Goal: Information Seeking & Learning: Learn about a topic

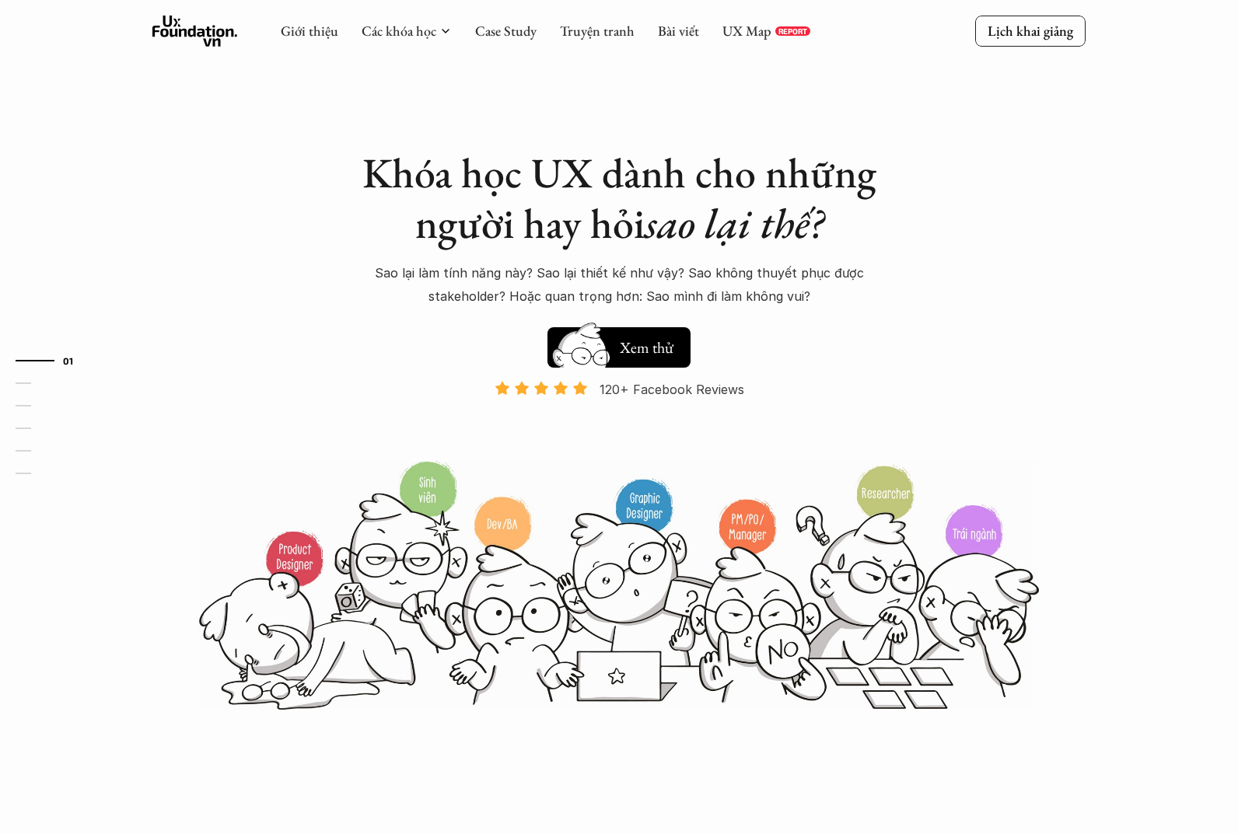
click at [952, 334] on div "Khóa học UX dành cho những người hay hỏi sao lại thế? Sao lại làm tính năng này…" at bounding box center [618, 355] width 933 height 711
click at [758, 38] on link "UX Map" at bounding box center [746, 31] width 49 height 18
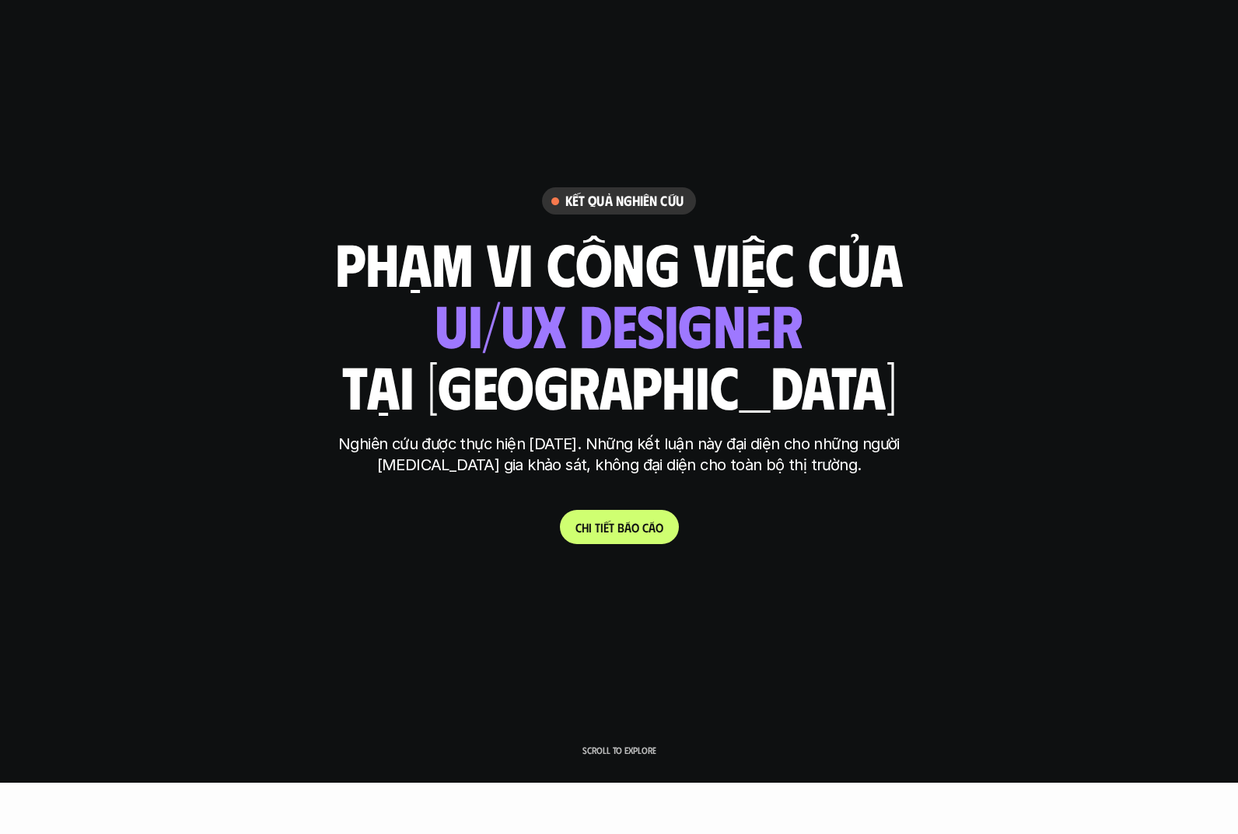
scroll to position [52, 0]
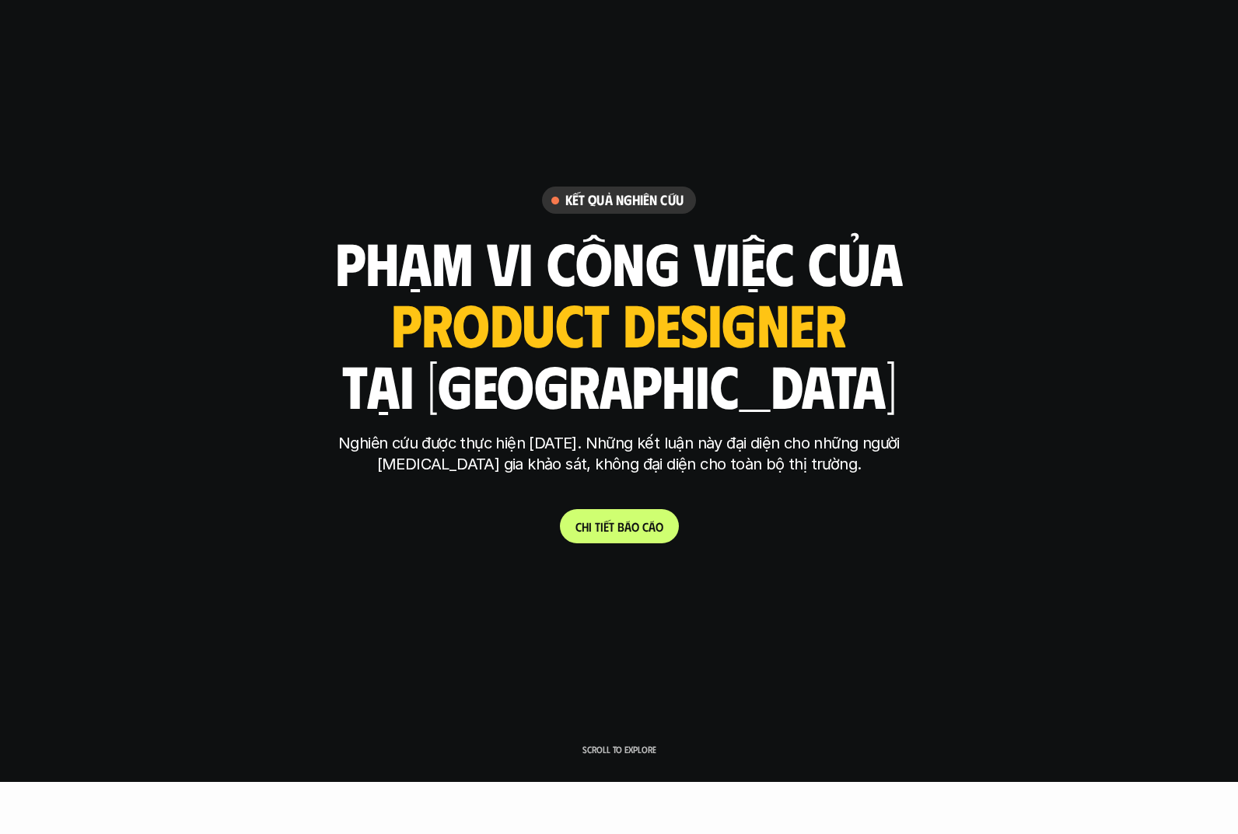
click at [840, 337] on div "ui designer ui/ux designer product designer UX designer ui designer" at bounding box center [619, 324] width 455 height 64
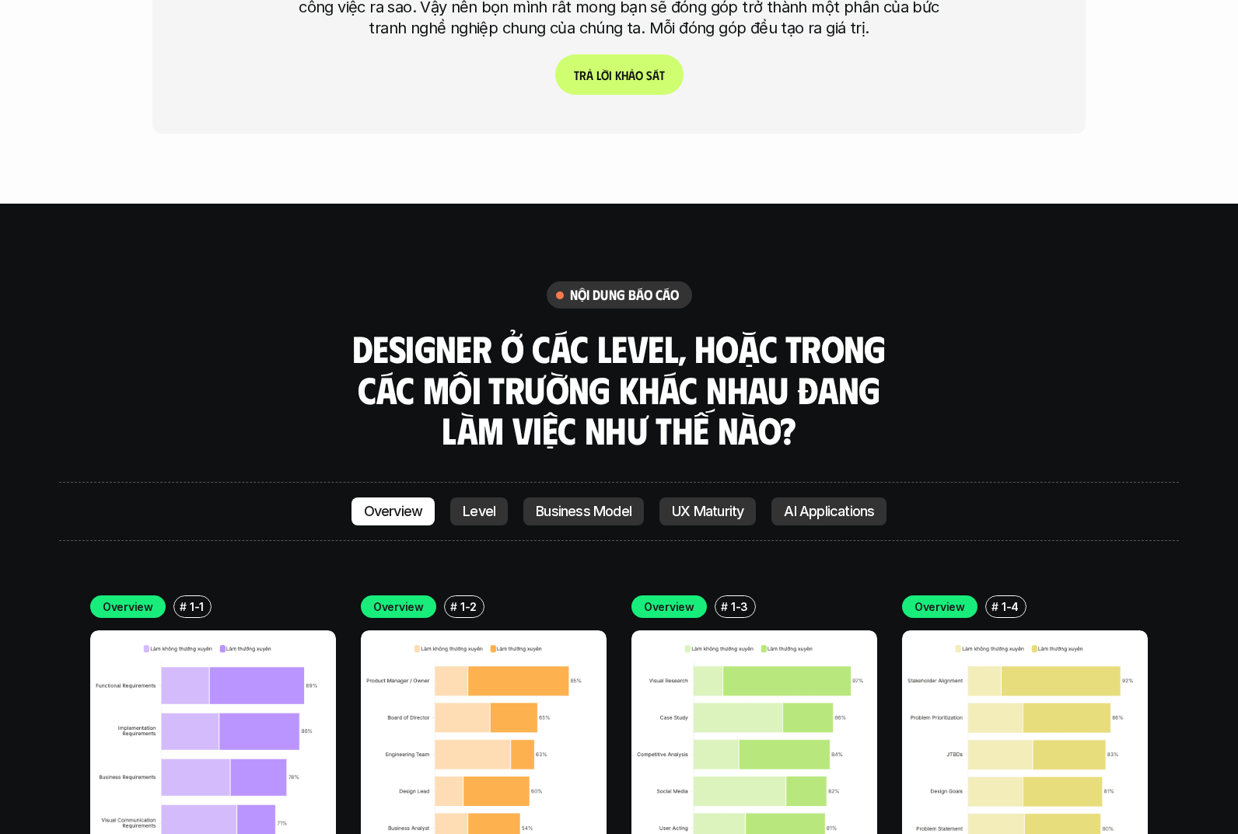
scroll to position [4302, 0]
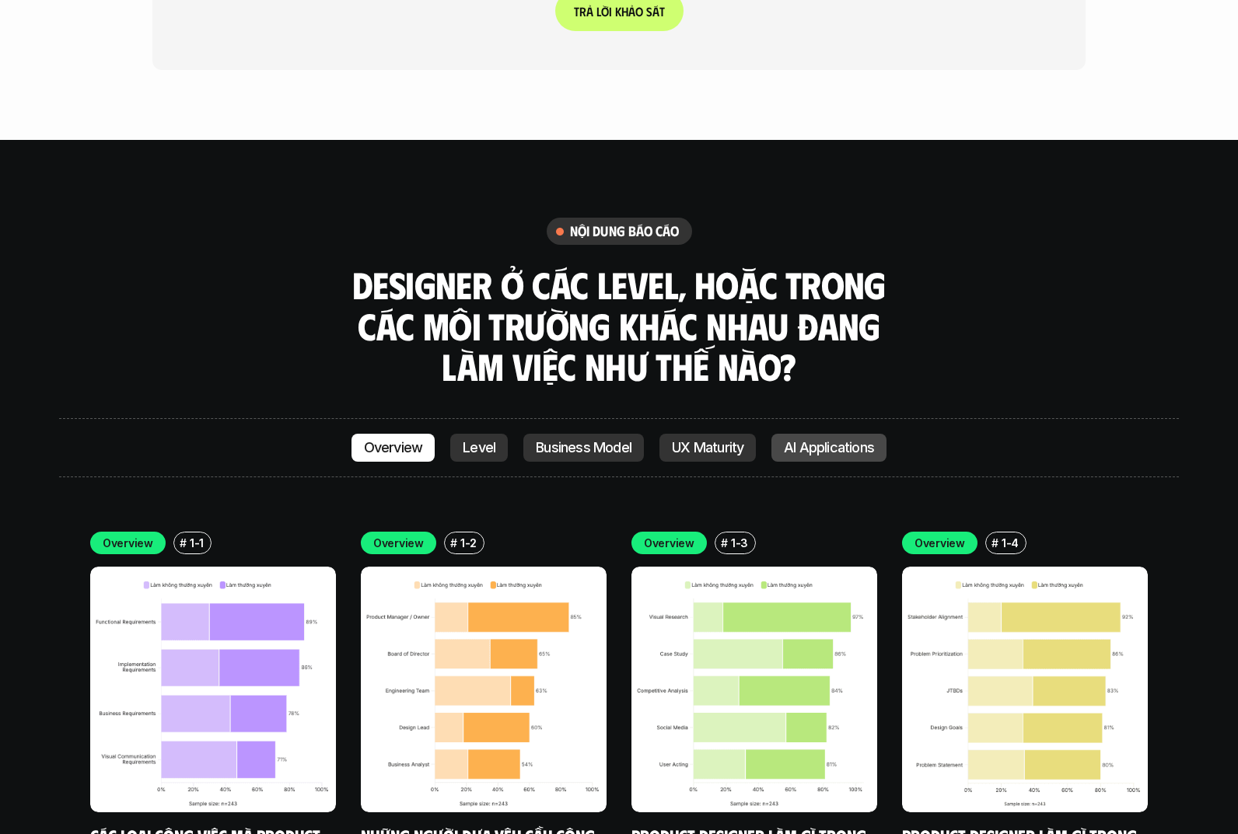
click at [873, 440] on p "AI Applications" at bounding box center [829, 448] width 90 height 16
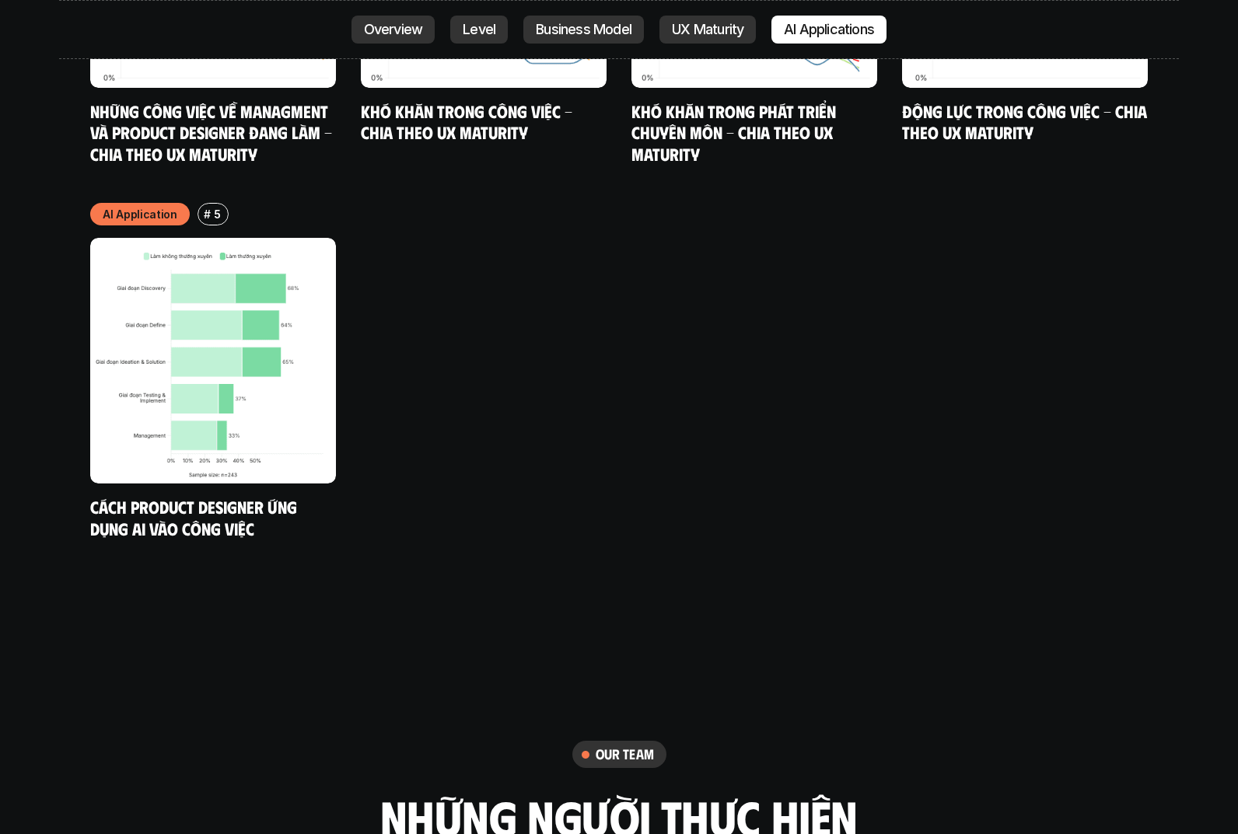
scroll to position [8583, 0]
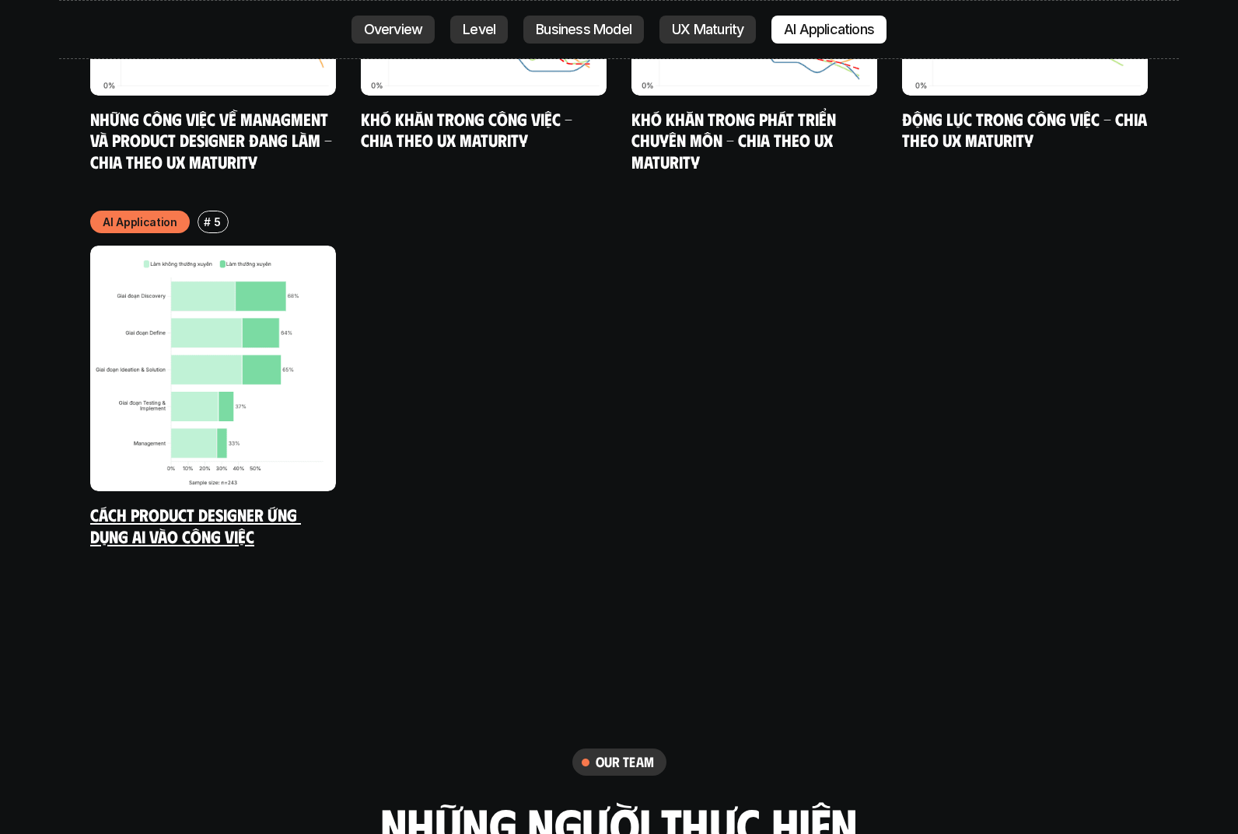
click at [261, 246] on img at bounding box center [213, 369] width 246 height 246
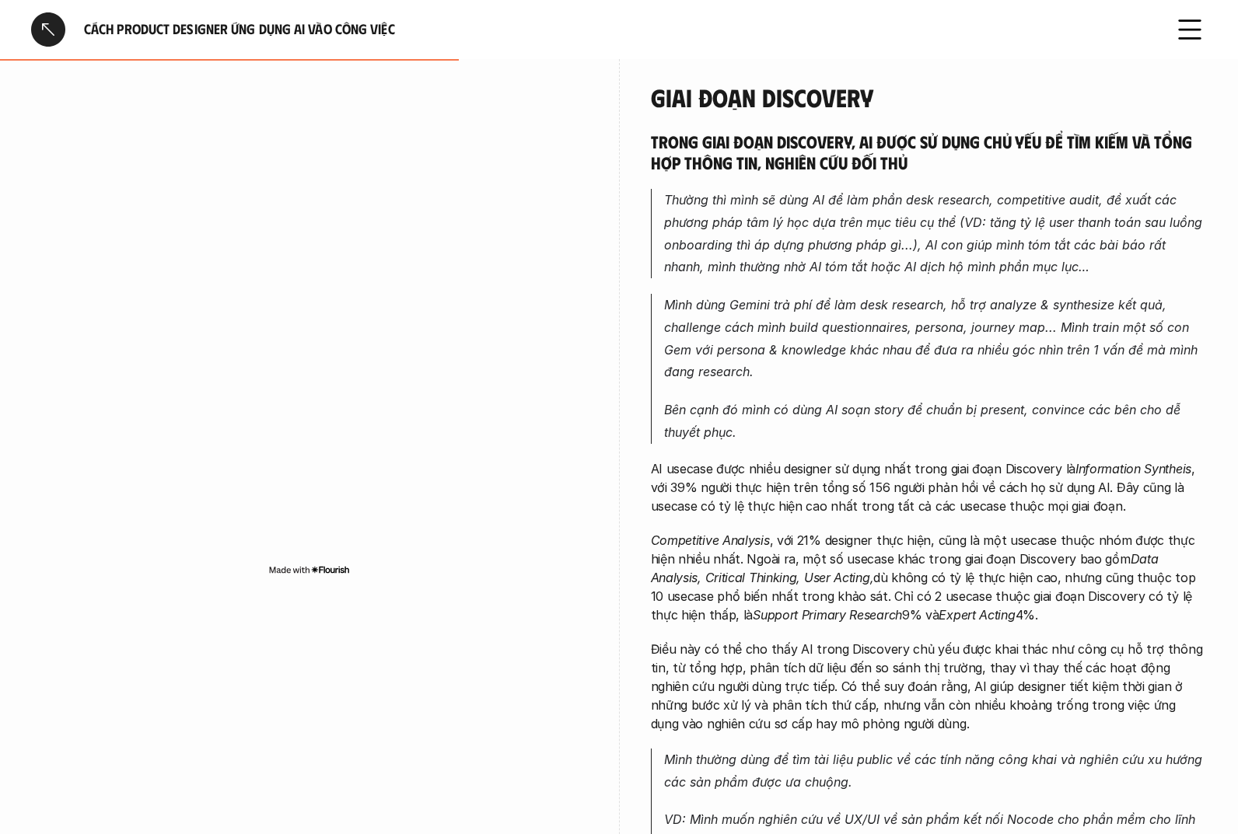
scroll to position [658, 0]
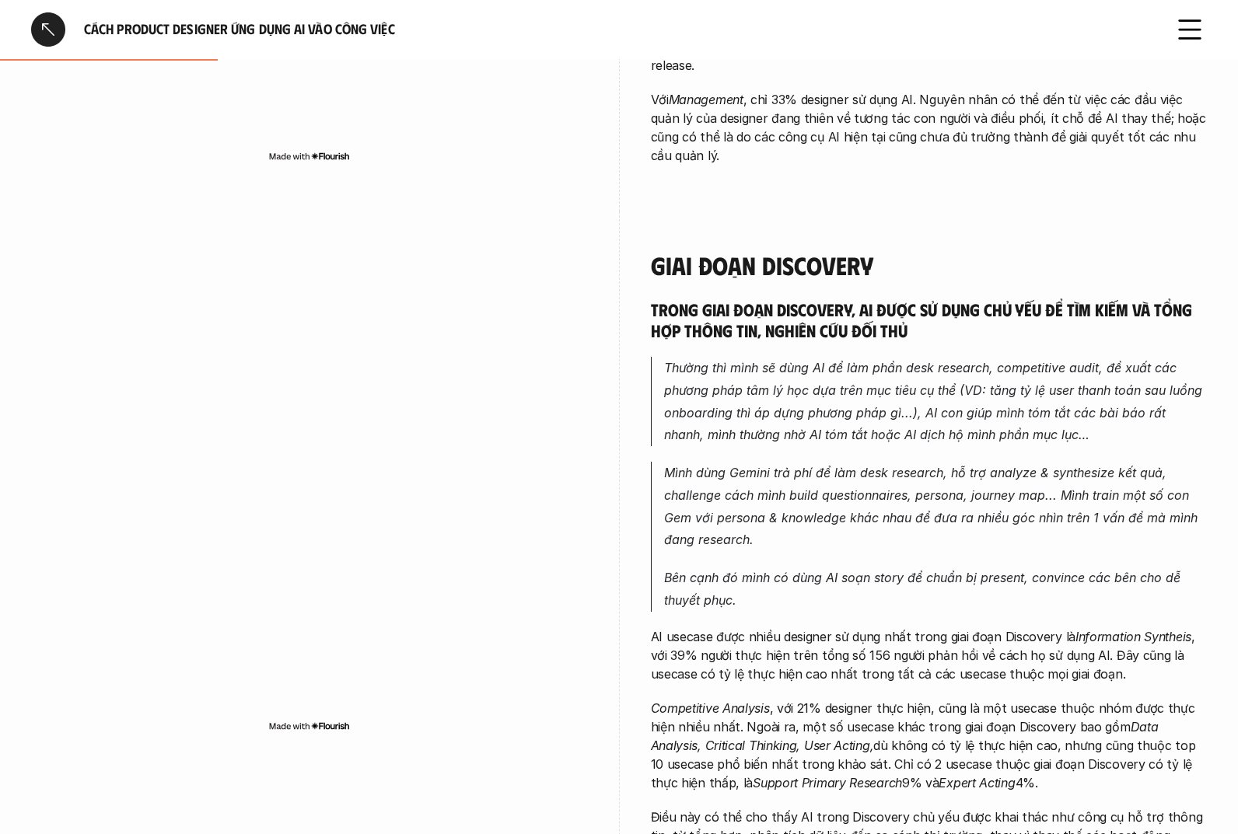
click at [43, 33] on div at bounding box center [48, 29] width 34 height 34
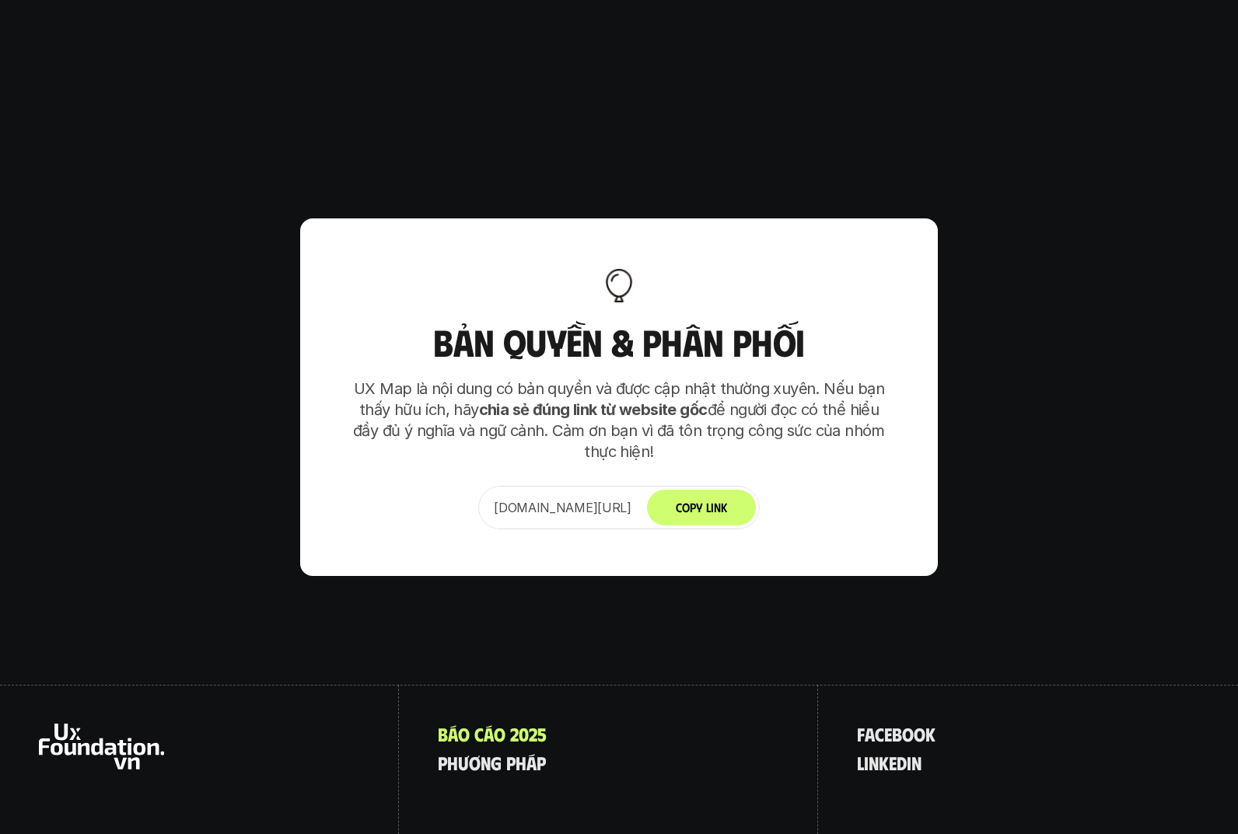
scroll to position [9952, 0]
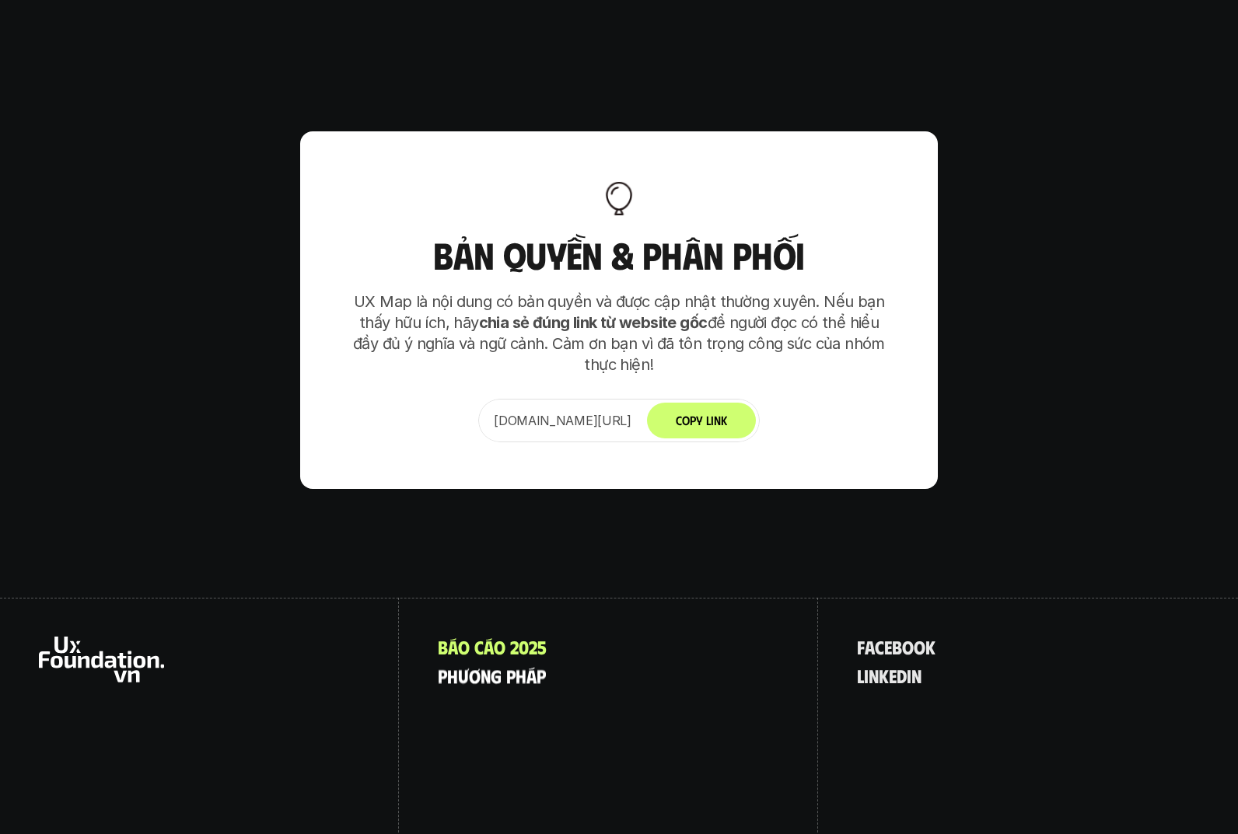
click at [512, 665] on p "p h ư ơ n g p h á p" at bounding box center [492, 675] width 108 height 20
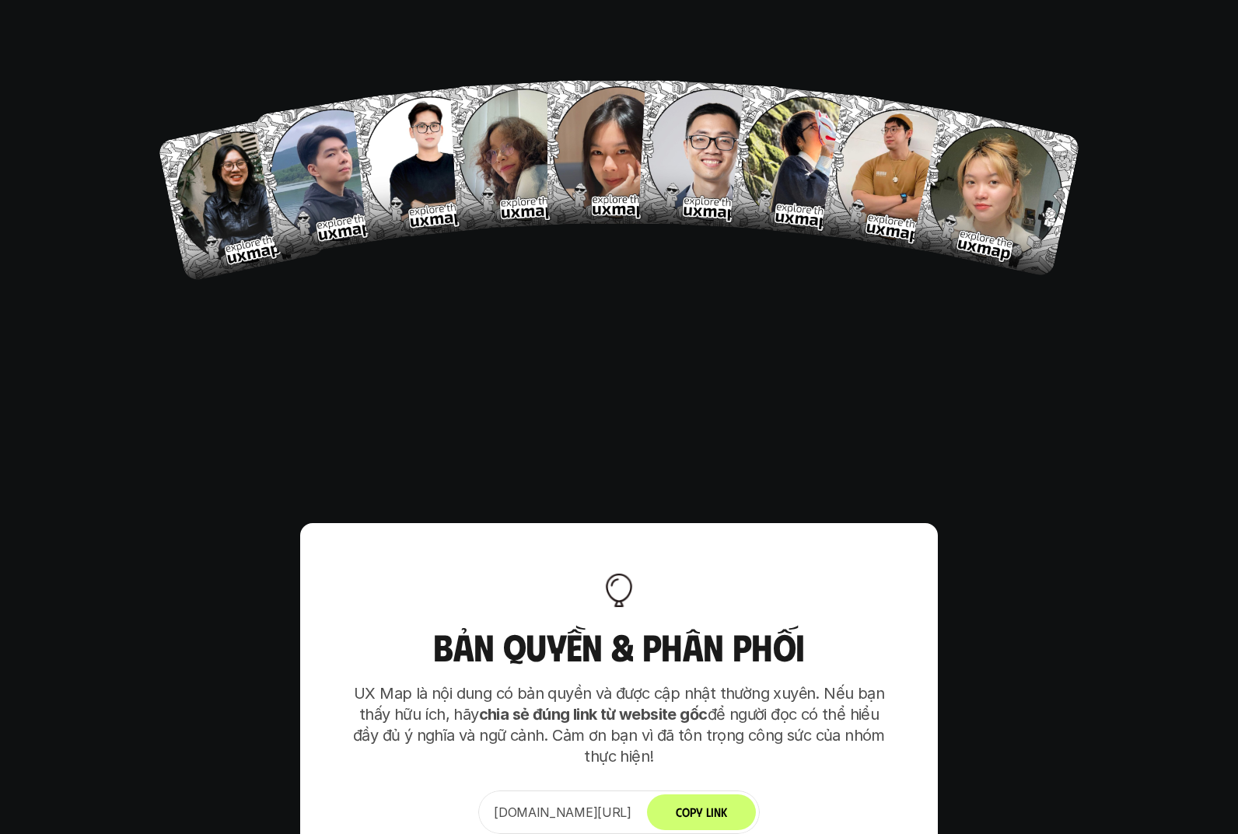
scroll to position [9200, 0]
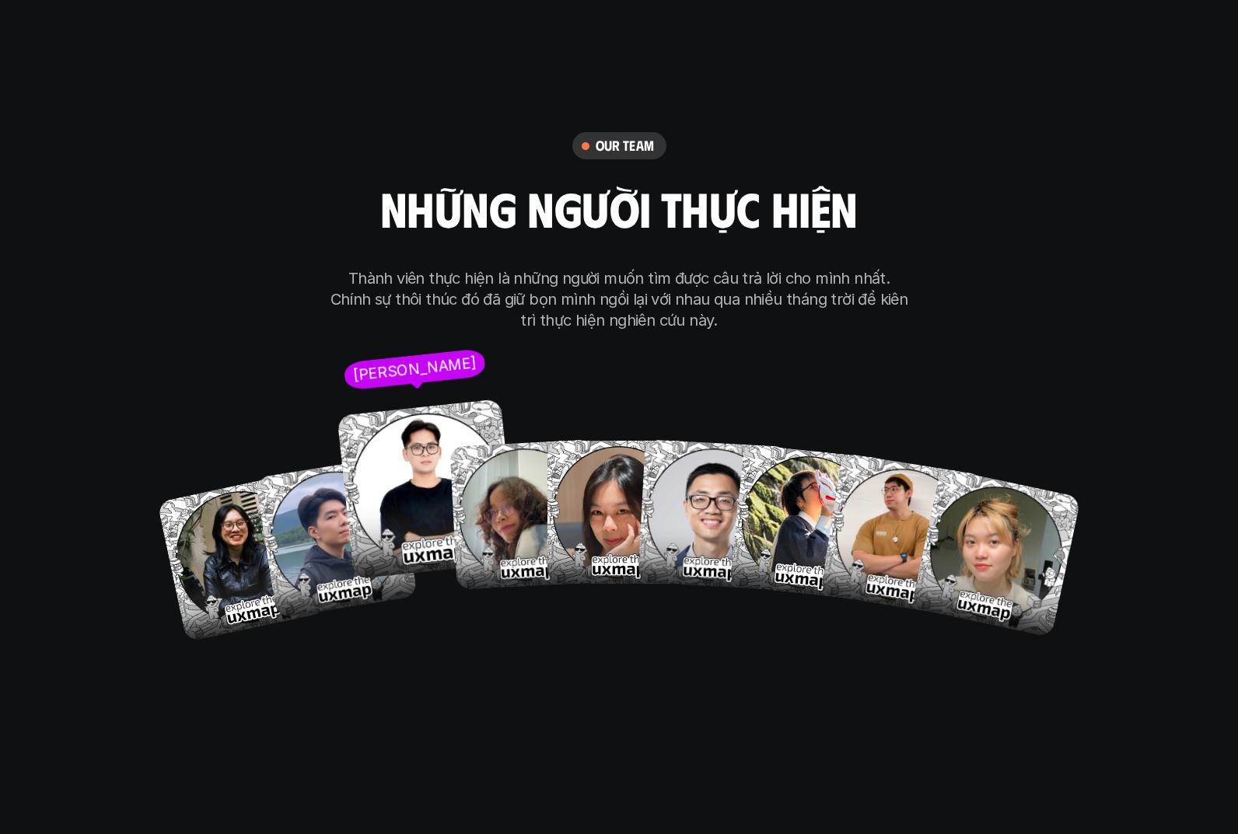
click at [391, 443] on img at bounding box center [427, 489] width 180 height 180
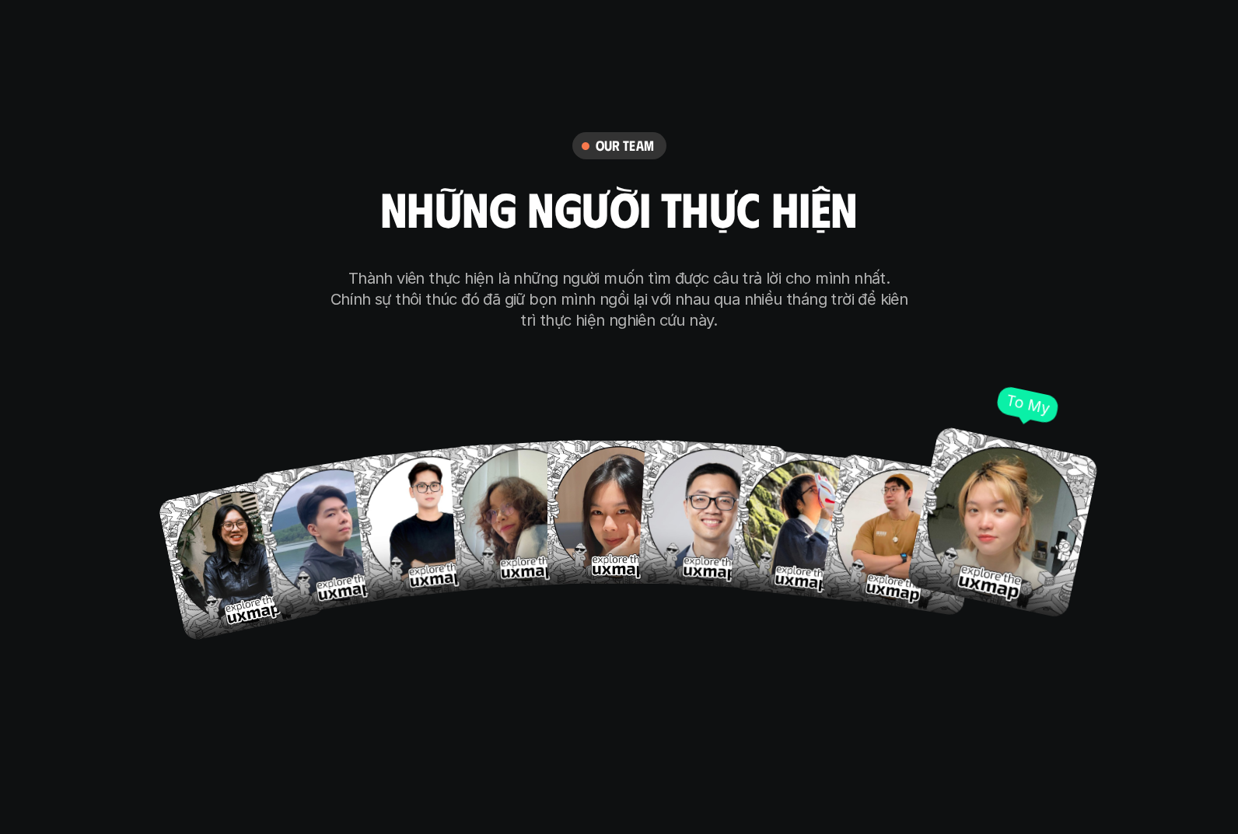
click at [964, 468] on img at bounding box center [1003, 523] width 194 height 194
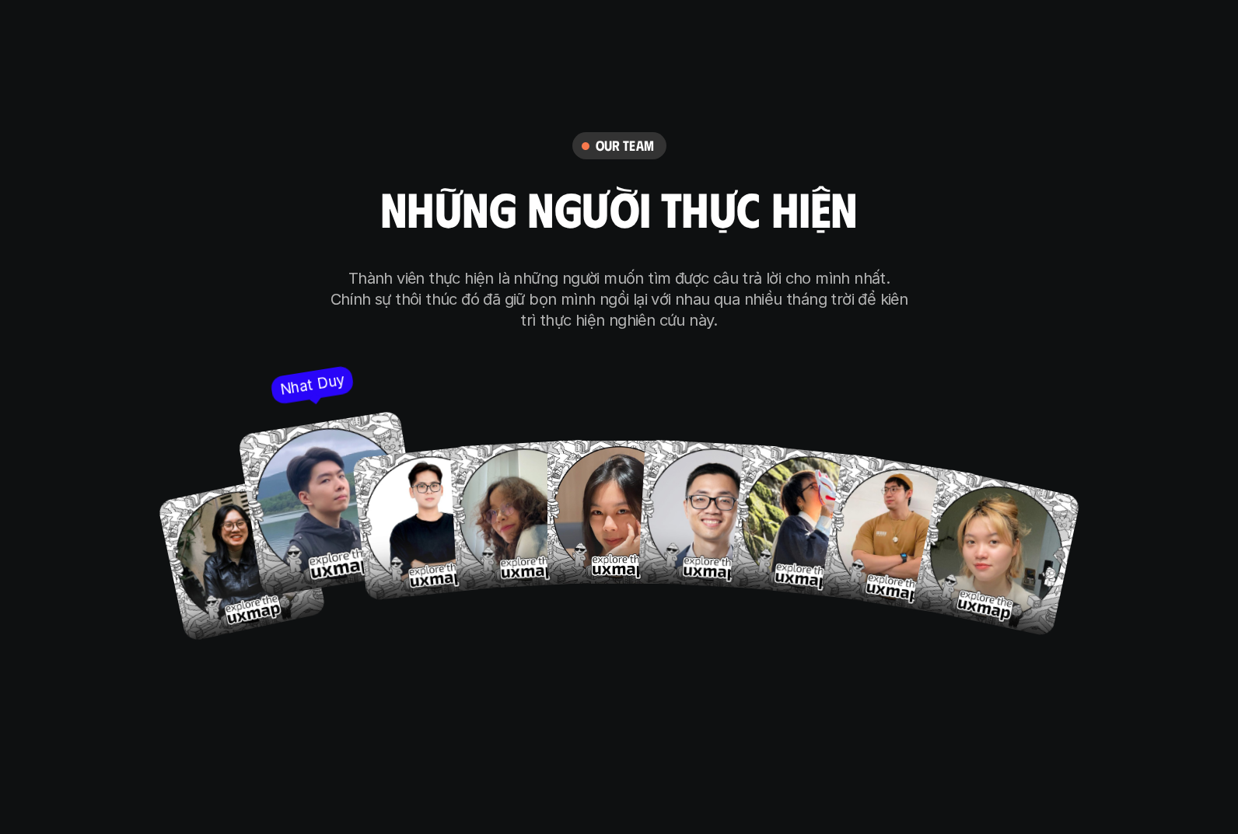
click at [272, 473] on img at bounding box center [330, 503] width 187 height 187
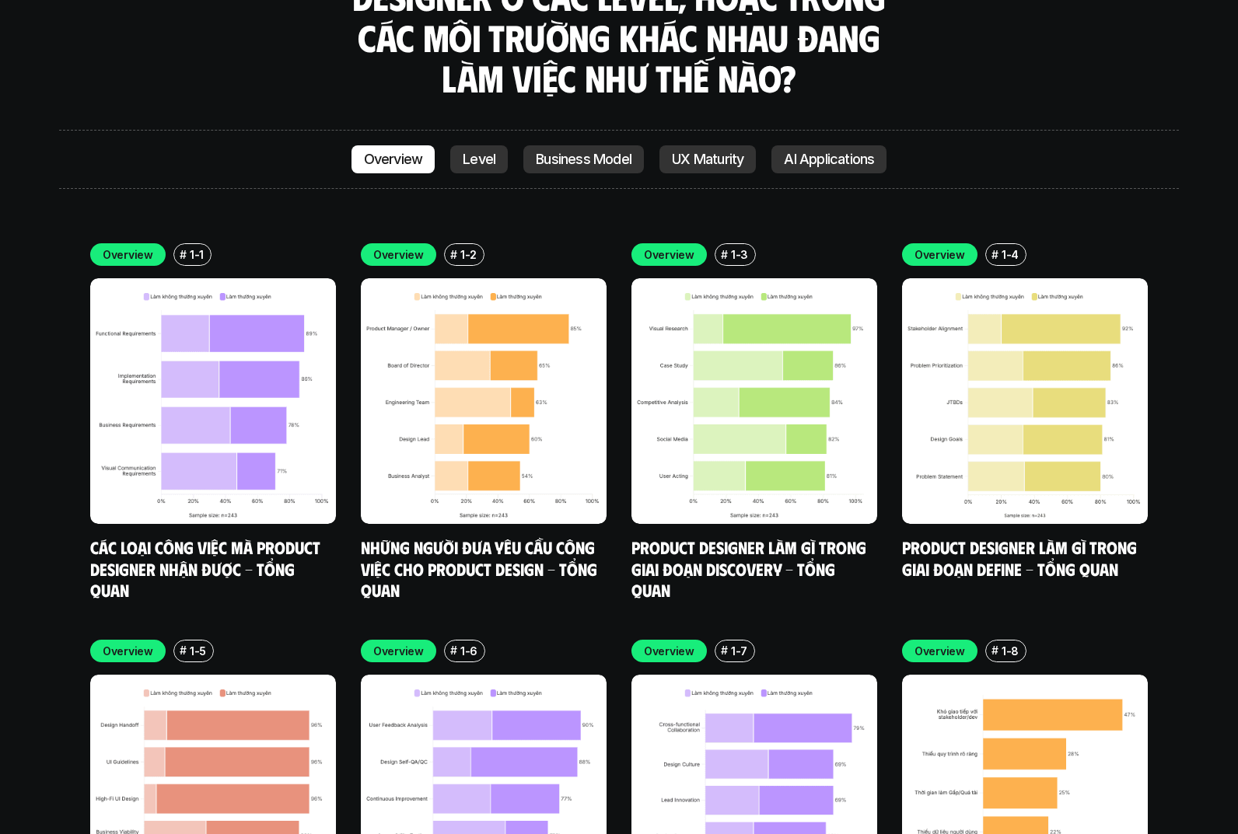
scroll to position [4584, 0]
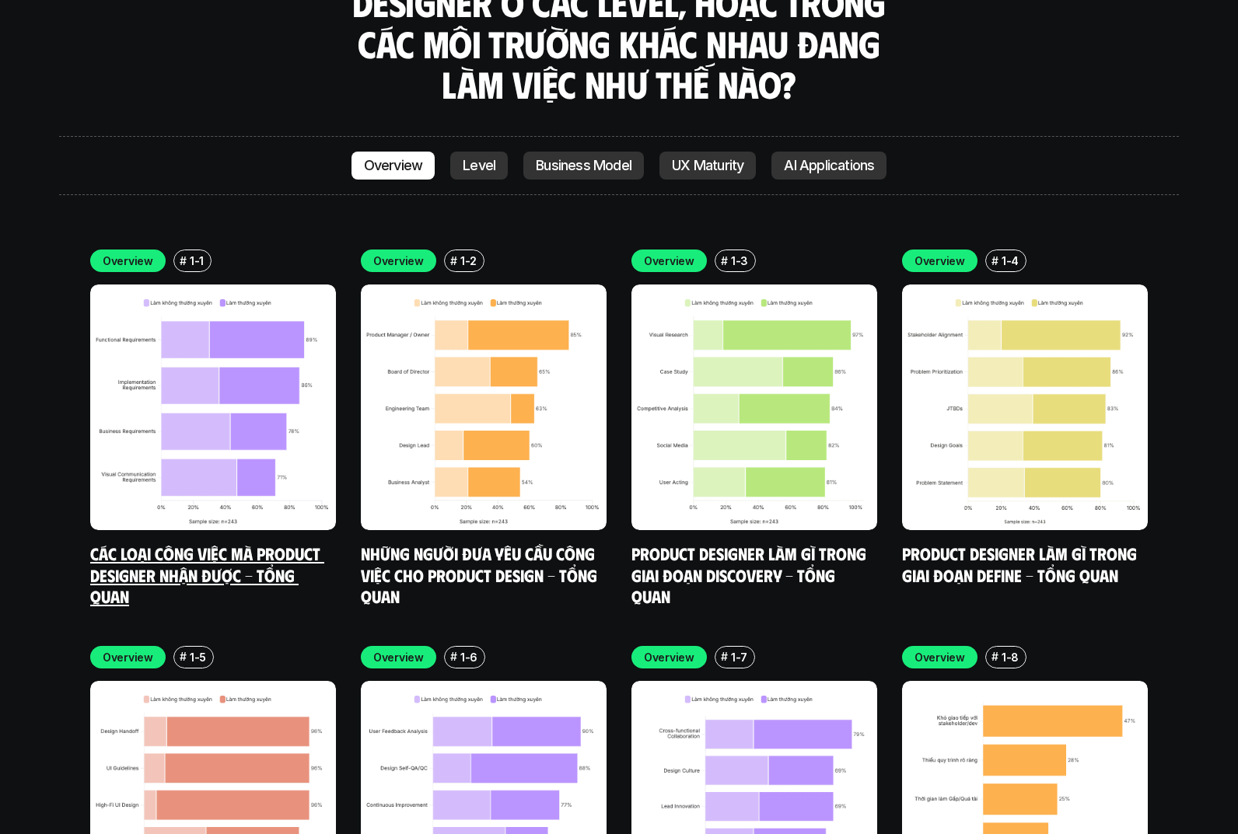
click at [179, 299] on img at bounding box center [213, 408] width 246 height 246
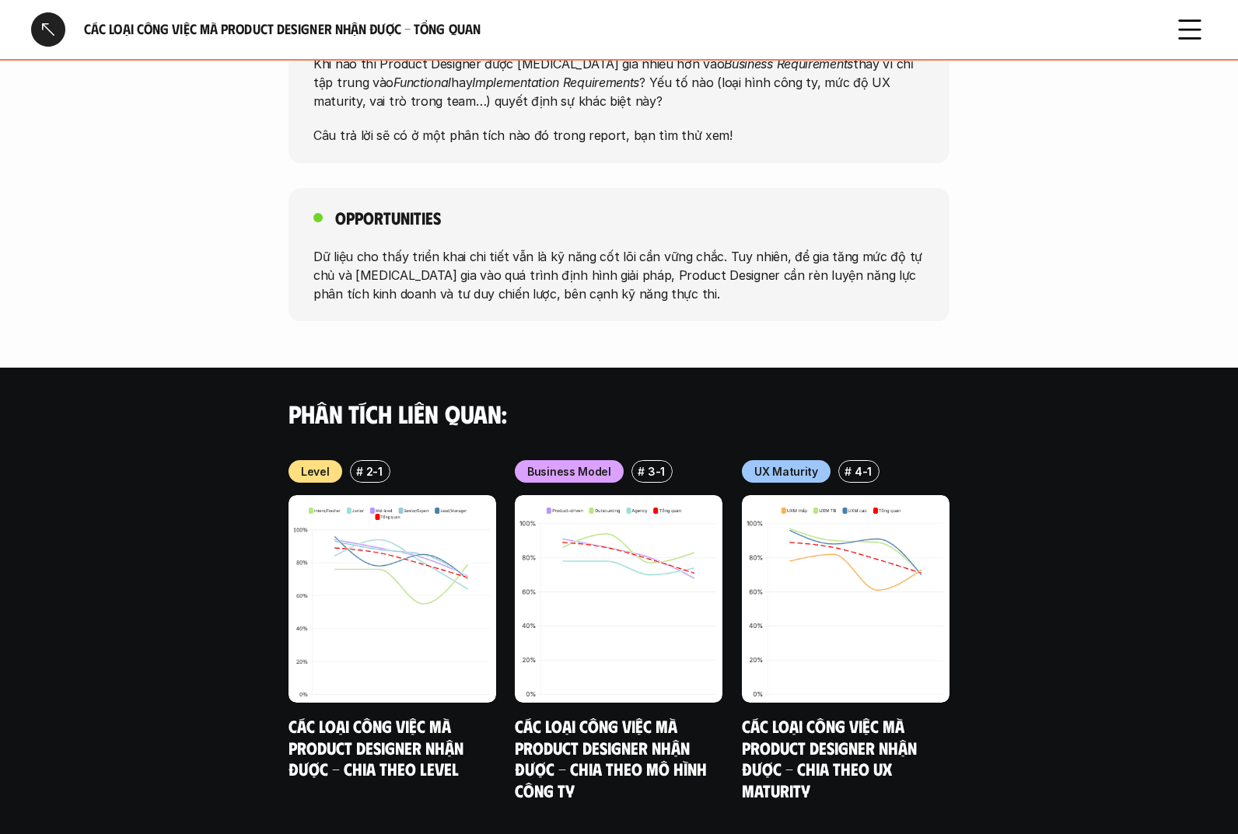
scroll to position [1339, 0]
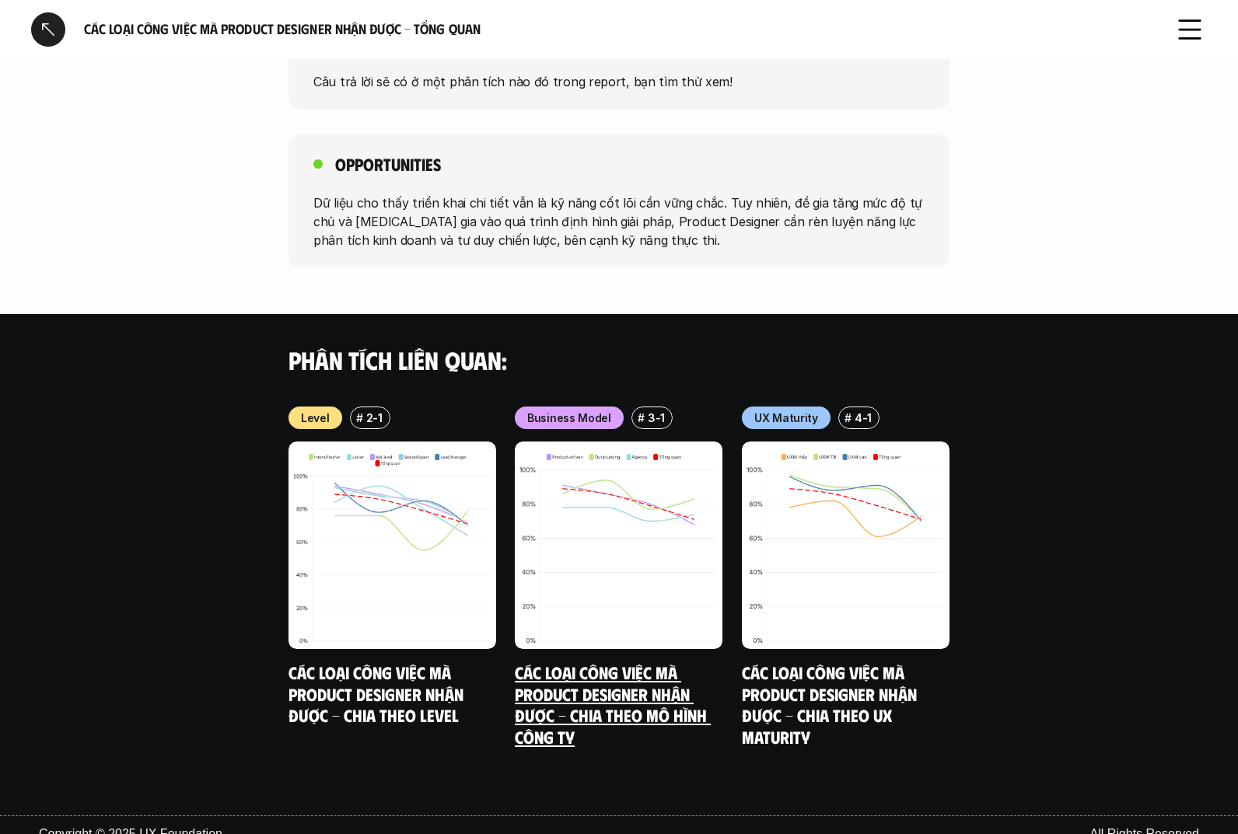
click at [642, 575] on img at bounding box center [619, 546] width 208 height 208
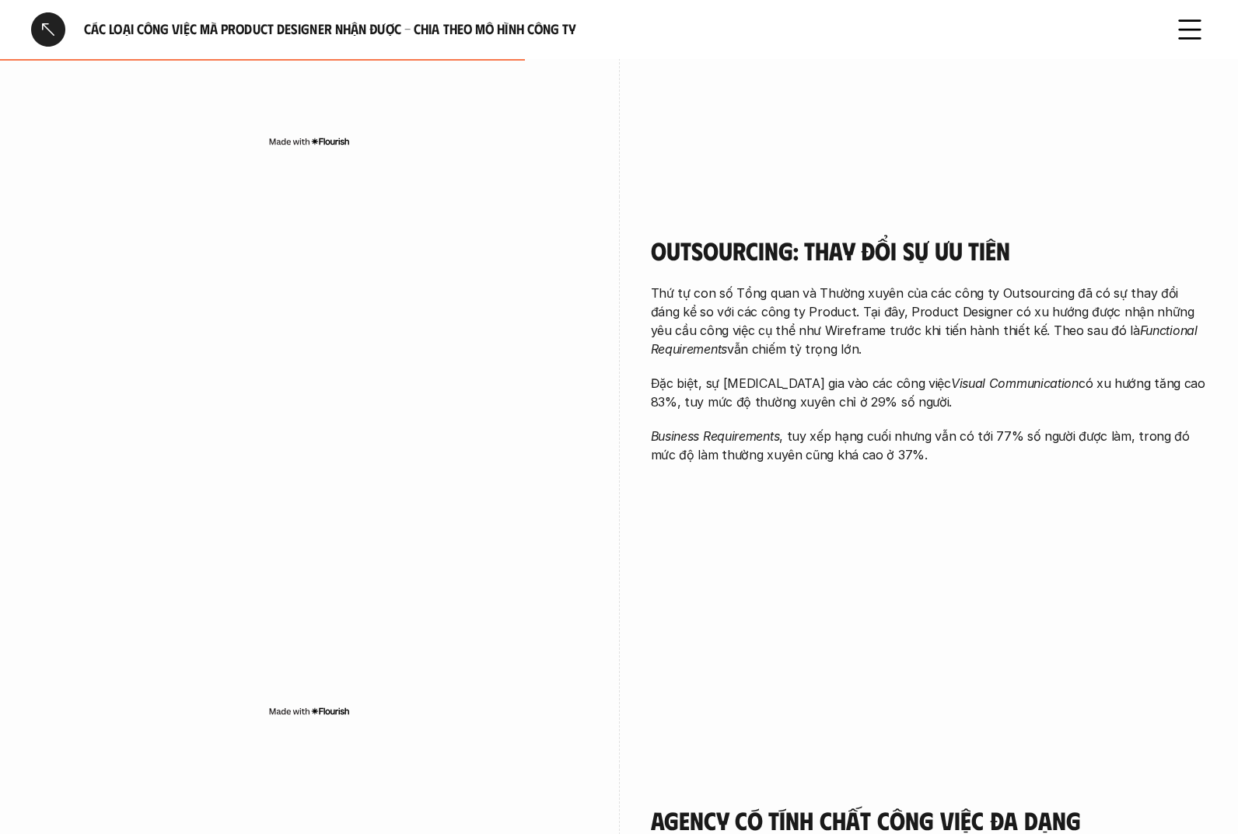
scroll to position [1400, 0]
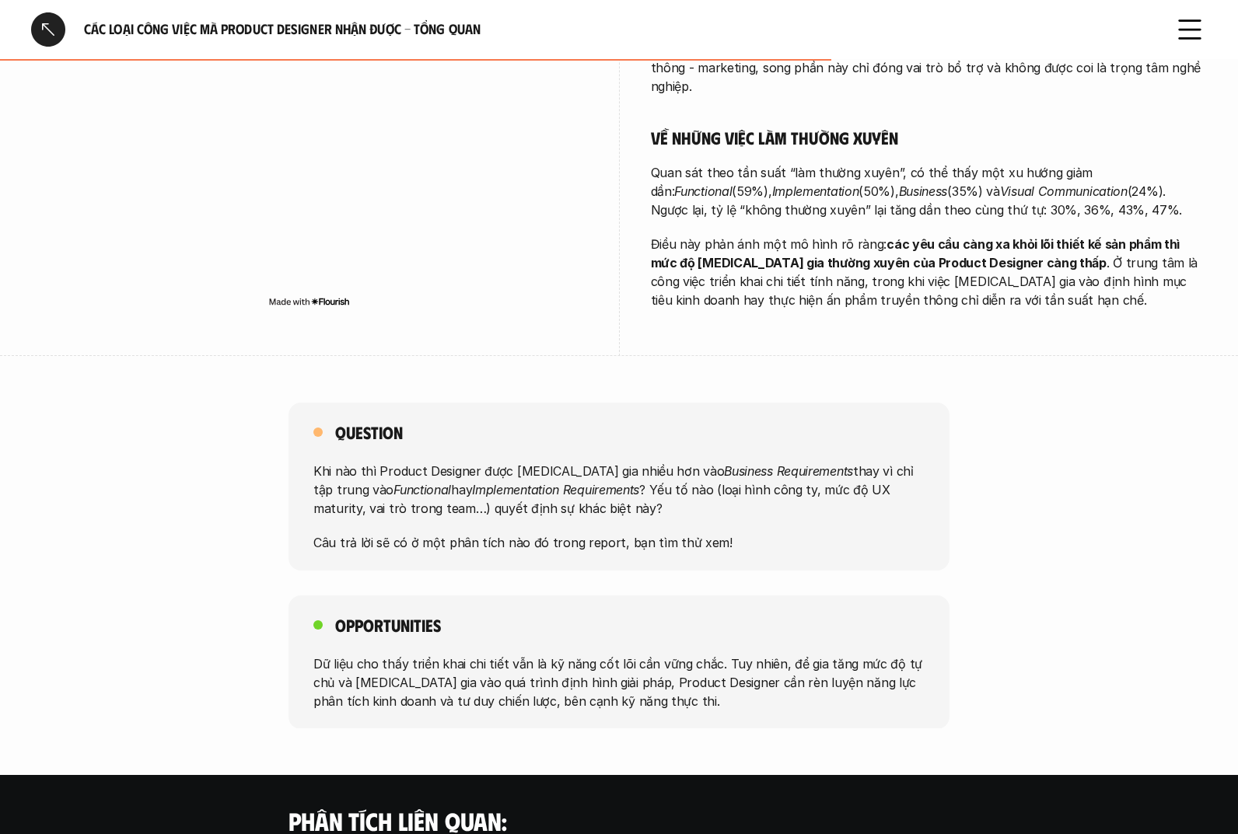
scroll to position [4673, 0]
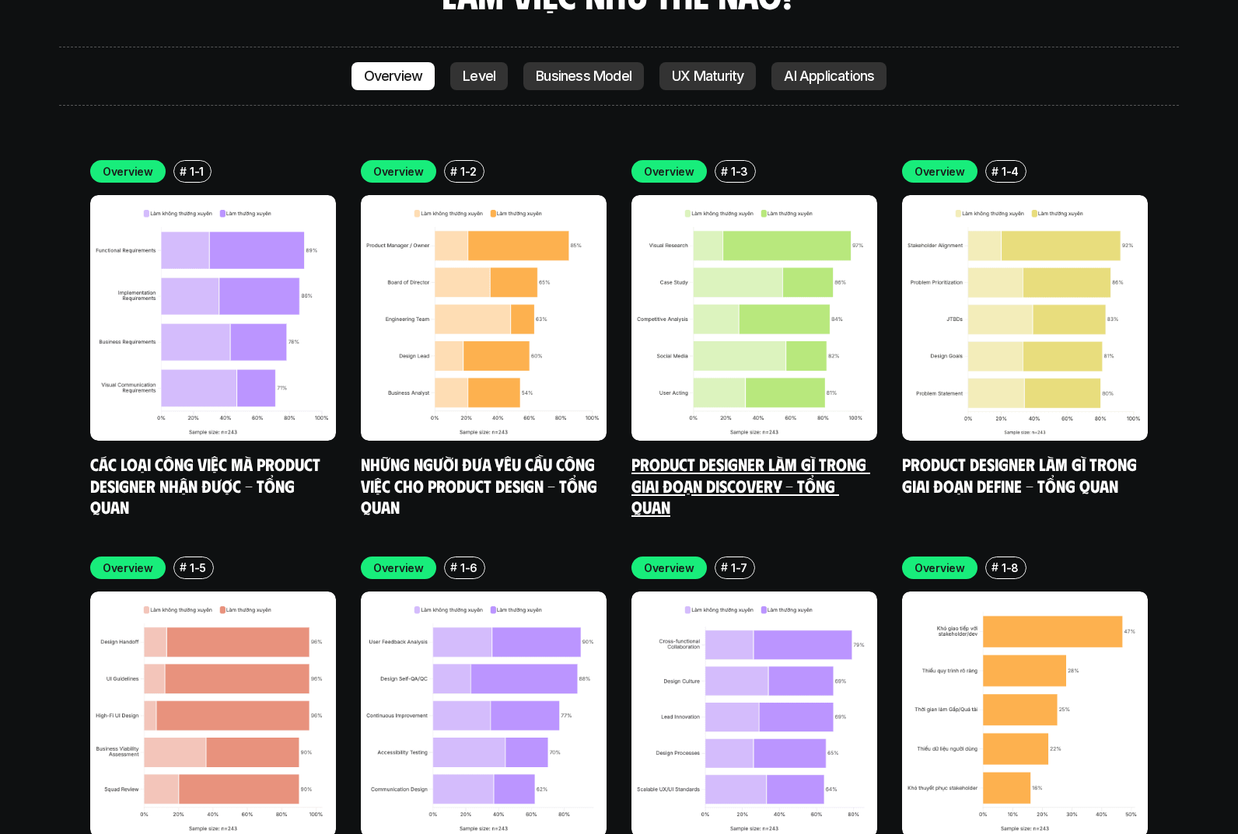
click at [724, 453] on link "Product Designer làm gì trong giai đoạn Discovery - Tổng quan" at bounding box center [750, 485] width 239 height 64
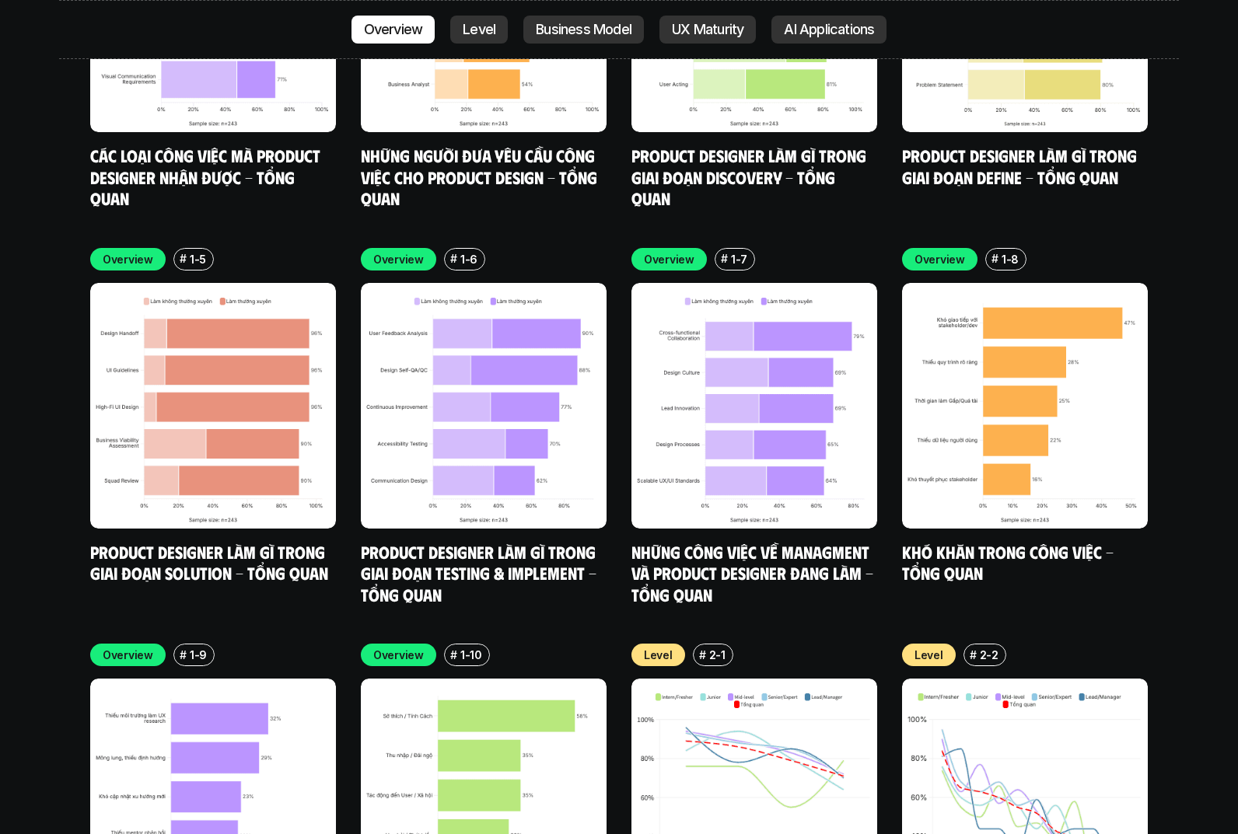
scroll to position [5019, 0]
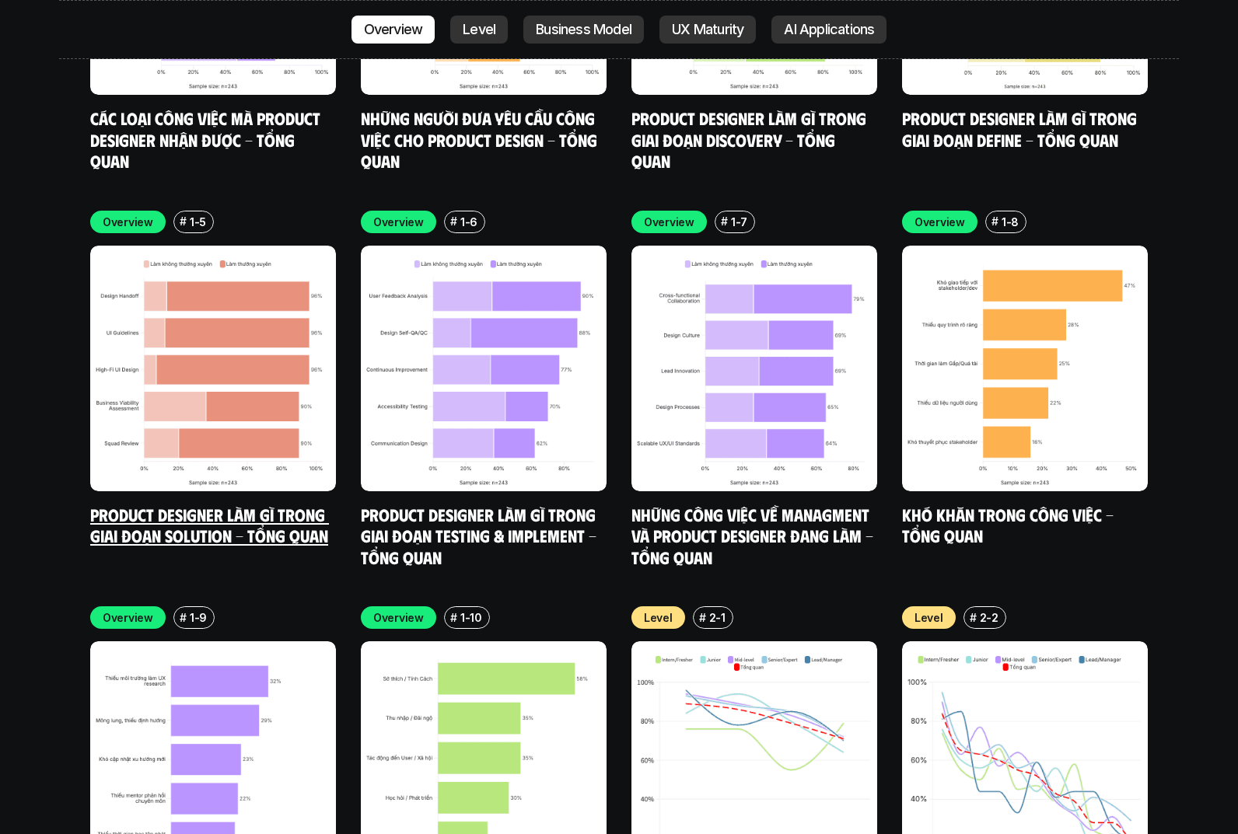
click at [240, 284] on img at bounding box center [213, 369] width 246 height 246
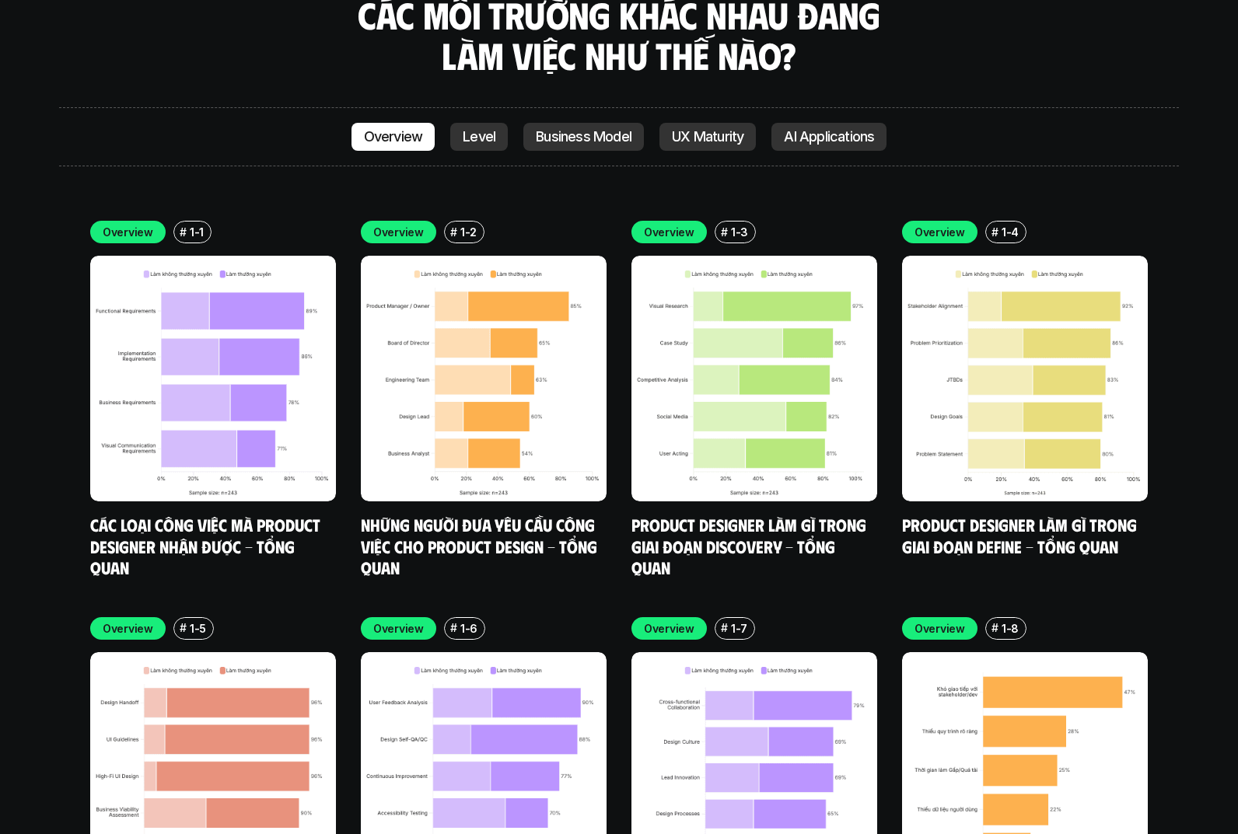
scroll to position [4629, 0]
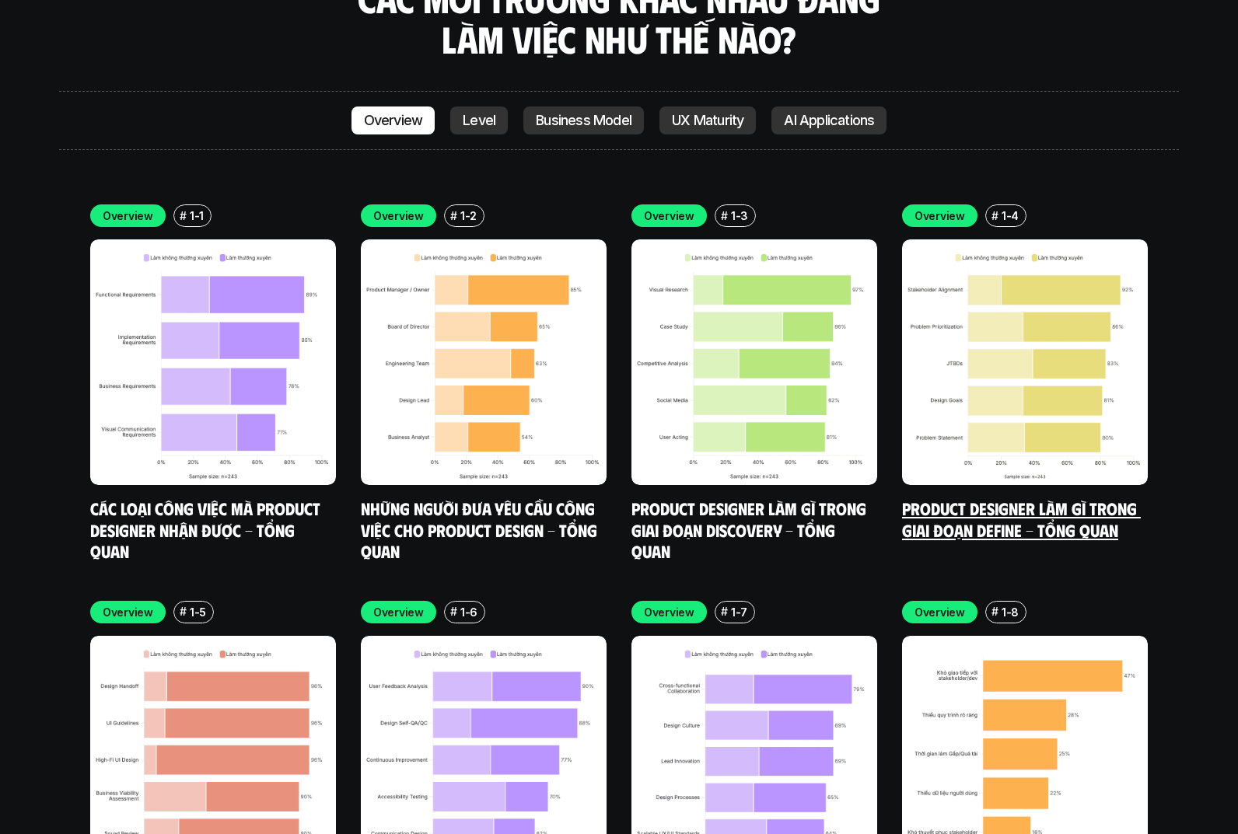
click at [1059, 381] on img at bounding box center [1025, 362] width 246 height 246
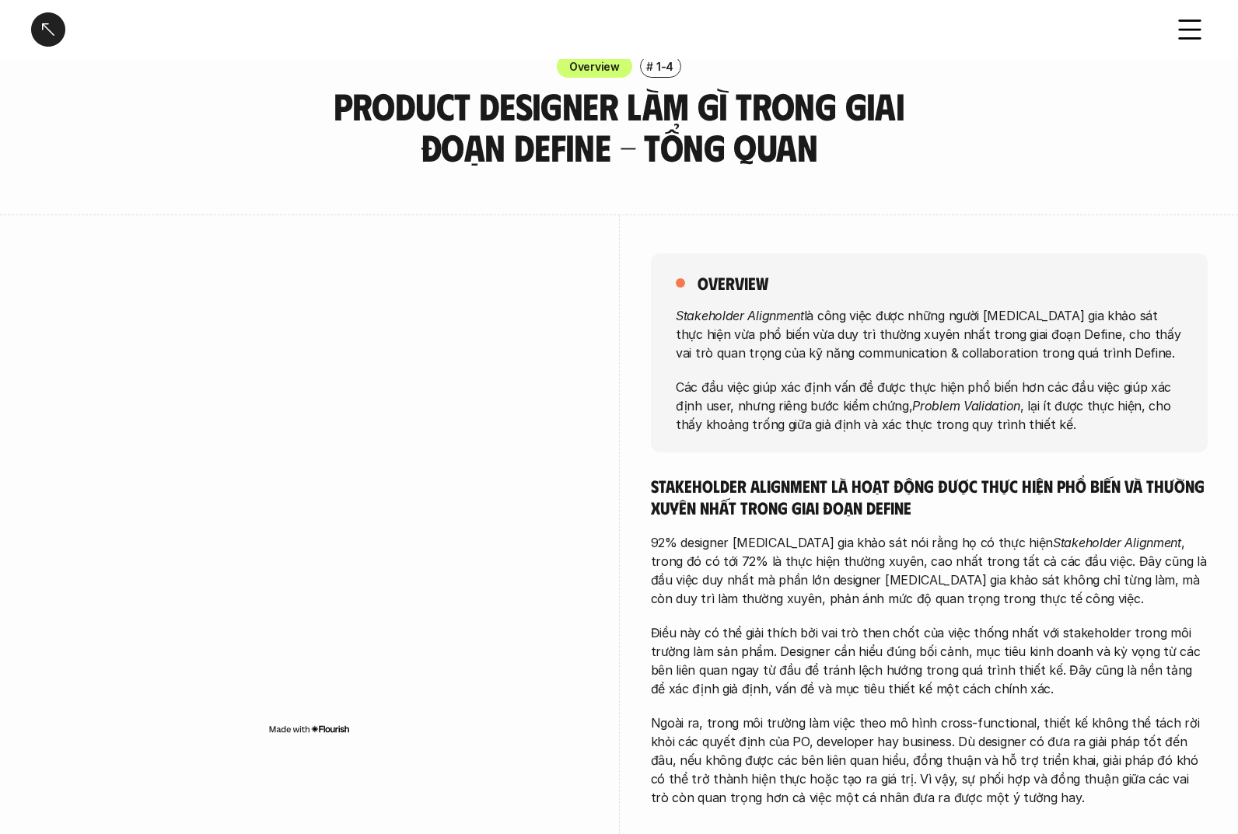
scroll to position [40, 0]
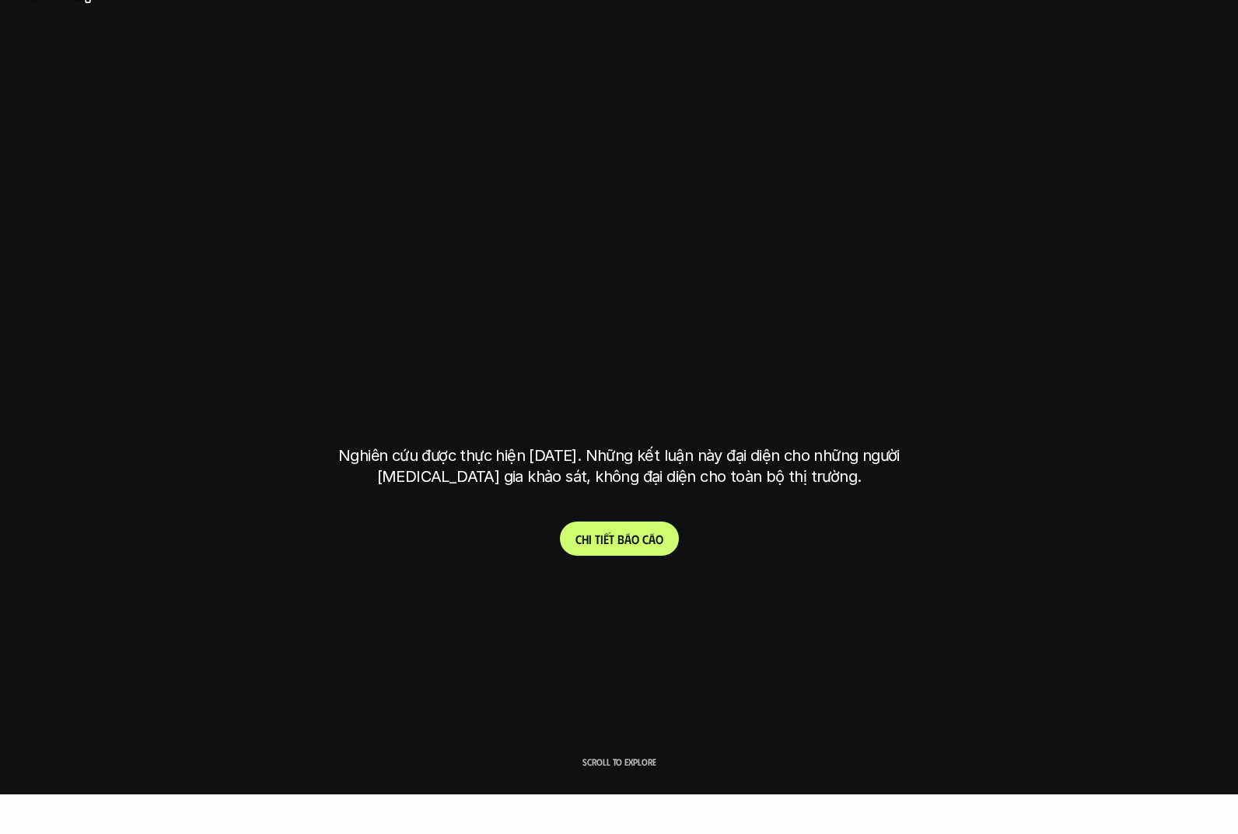
scroll to position [4673, 0]
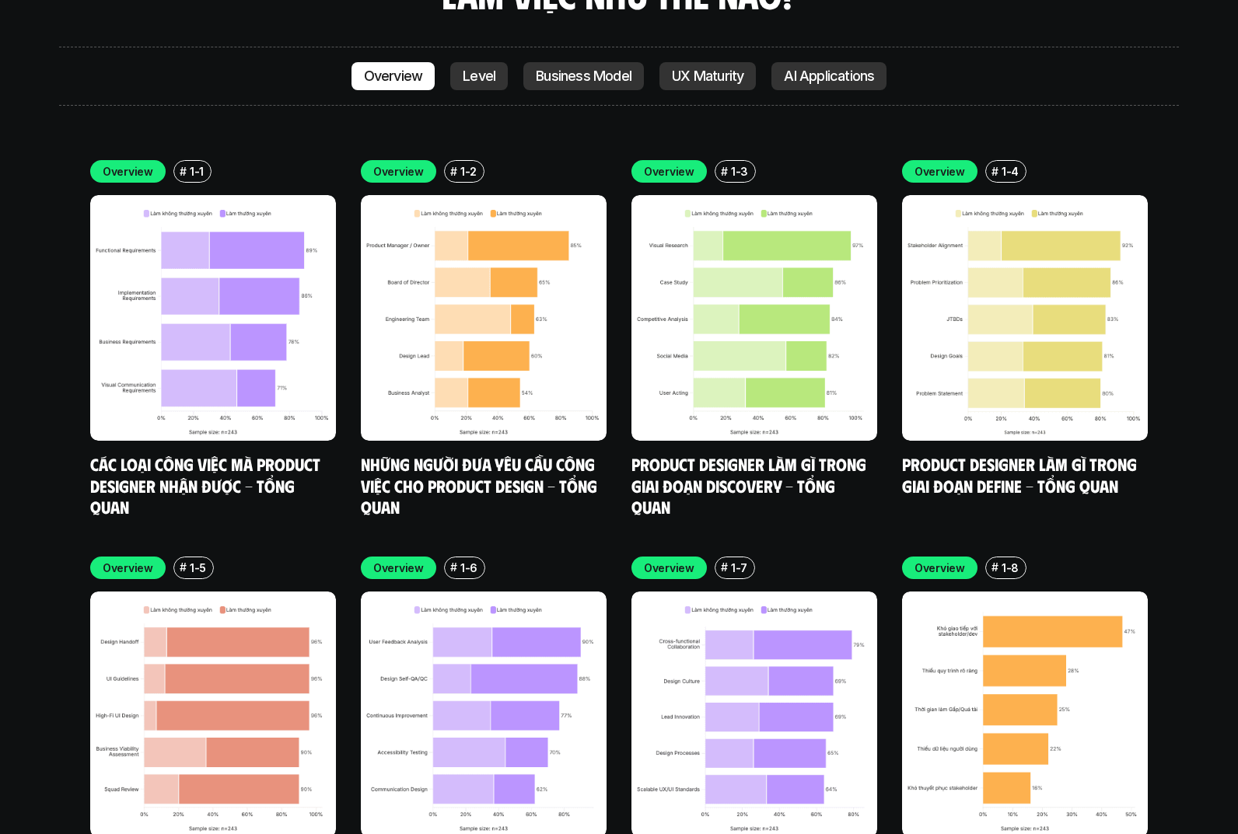
click at [984, 607] on img at bounding box center [1025, 715] width 246 height 246
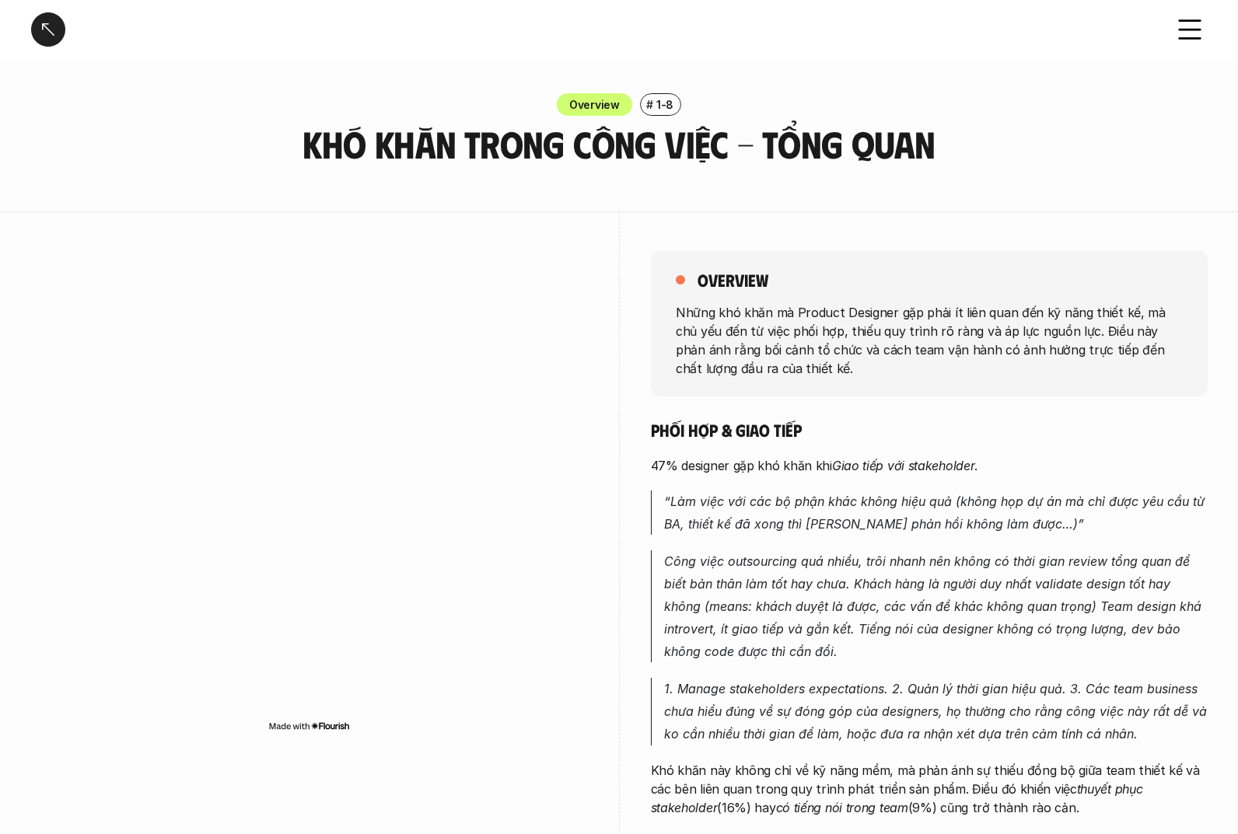
scroll to position [4673, 0]
